Goal: Task Accomplishment & Management: Manage account settings

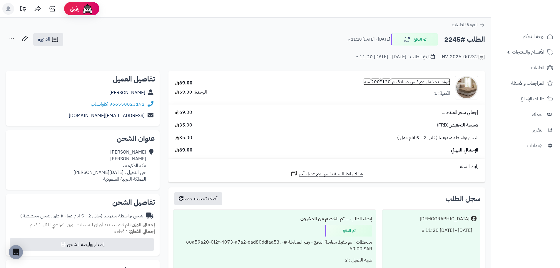
click at [416, 82] on link "شرشف مخمل مع كيس وسادة نفر 120*200 سم" at bounding box center [407, 82] width 87 height 7
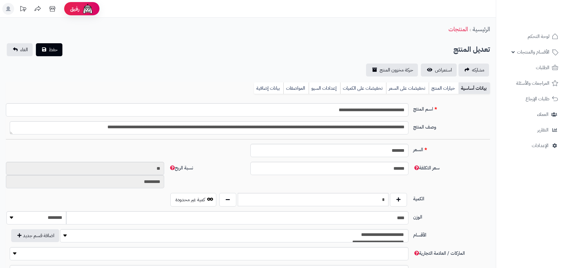
type input "*****"
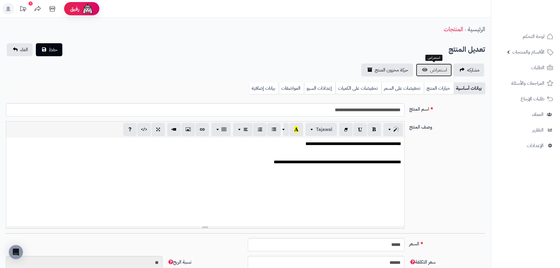
click at [435, 71] on span "استعراض" at bounding box center [438, 69] width 17 height 7
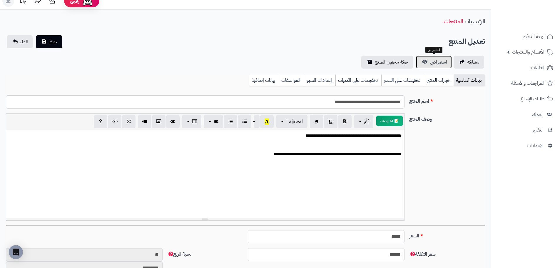
scroll to position [2, 0]
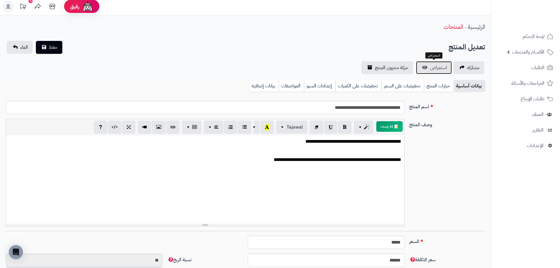
click at [433, 71] on span "استعراض" at bounding box center [438, 67] width 17 height 7
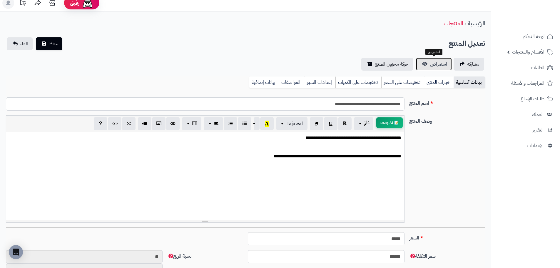
scroll to position [0, 0]
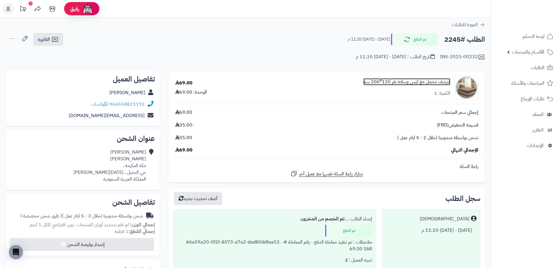
click at [388, 84] on link "شرشف مخمل مع كيس وسادة نفر 120*200 سم" at bounding box center [407, 82] width 87 height 7
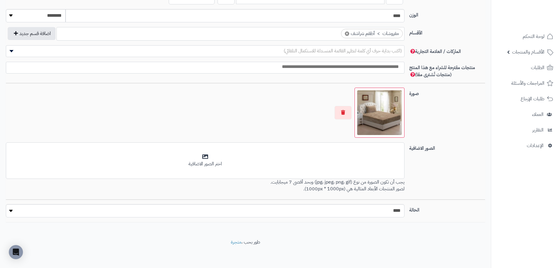
scroll to position [297, 0]
click at [372, 130] on img at bounding box center [379, 112] width 45 height 45
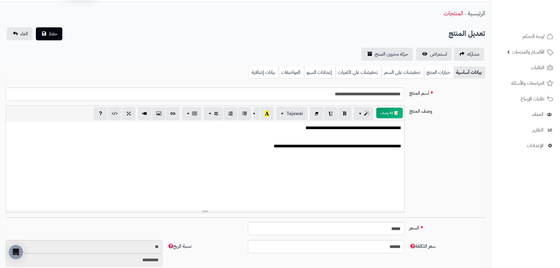
scroll to position [0, 0]
